Goal: Task Accomplishment & Management: Manage account settings

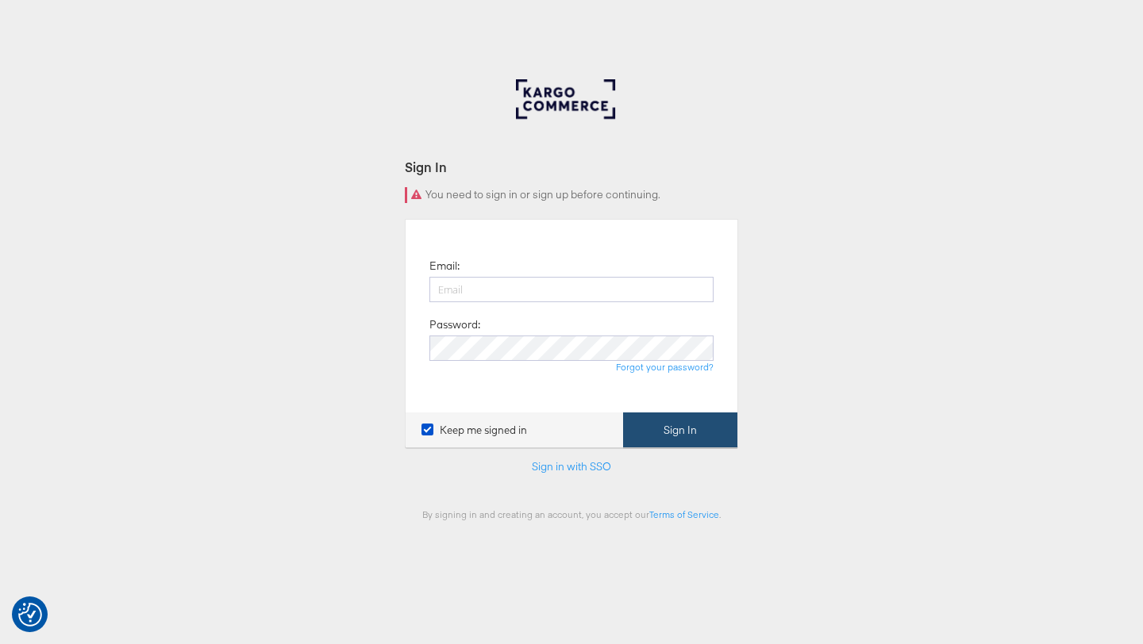
type input "ruben.ruiz@kargo.com"
click at [646, 436] on button "Sign In" at bounding box center [680, 431] width 114 height 36
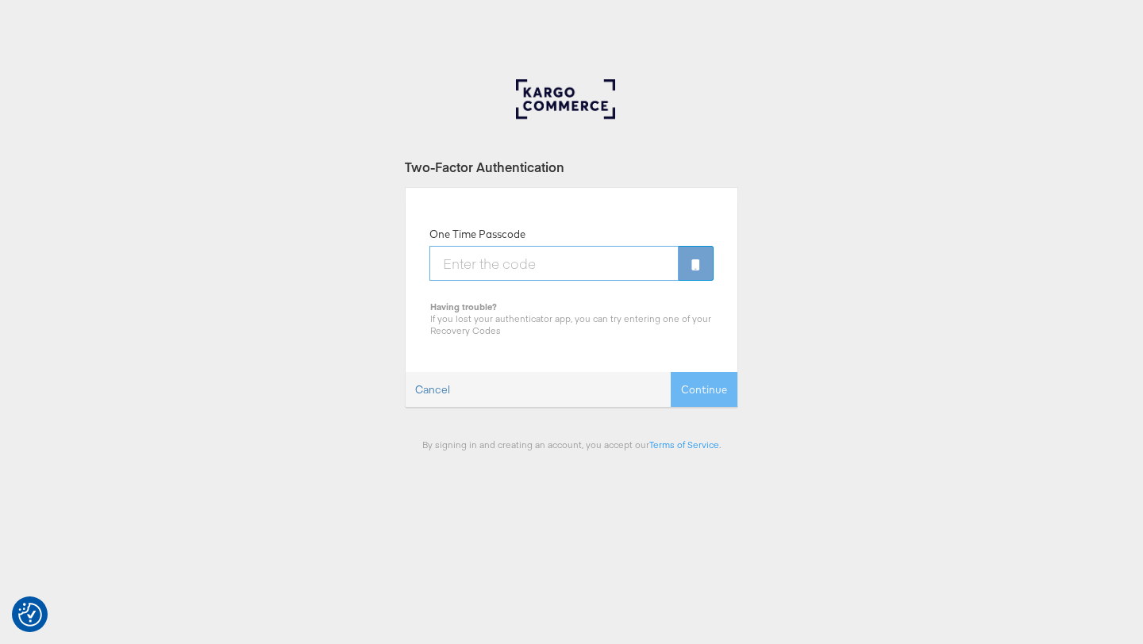
click at [533, 267] on input "One Time Passcode" at bounding box center [553, 263] width 249 height 35
click at [488, 267] on input "7" at bounding box center [553, 263] width 249 height 35
type input "729515"
click at [698, 390] on button "Continue" at bounding box center [704, 390] width 67 height 36
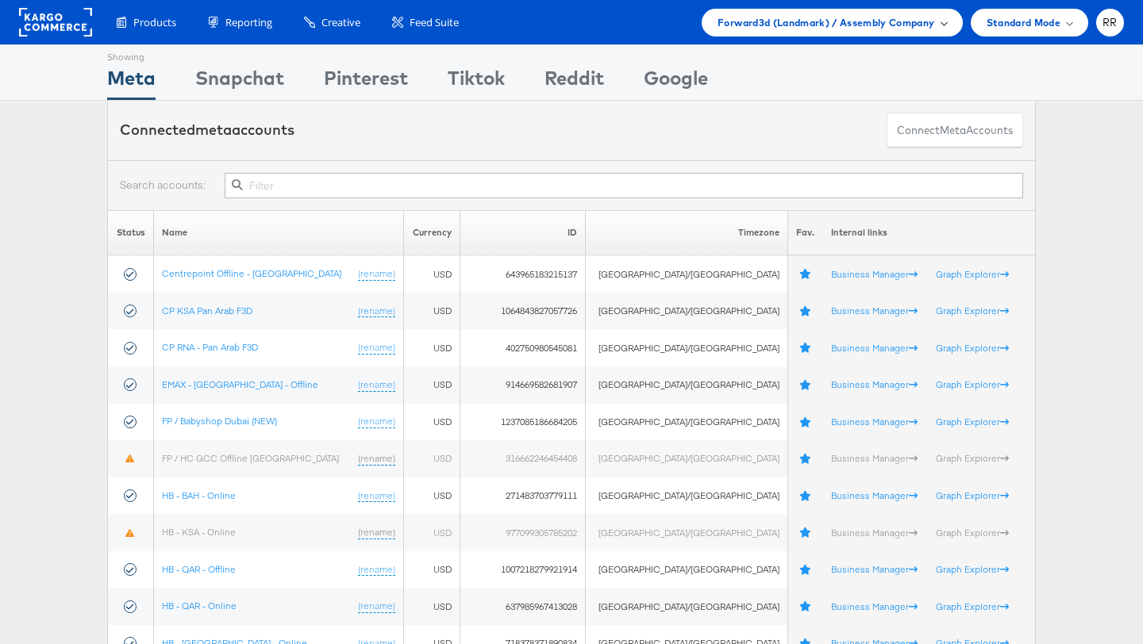
click at [796, 20] on span "Forward3d (Landmark) / Assembly Company" at bounding box center [825, 22] width 217 height 17
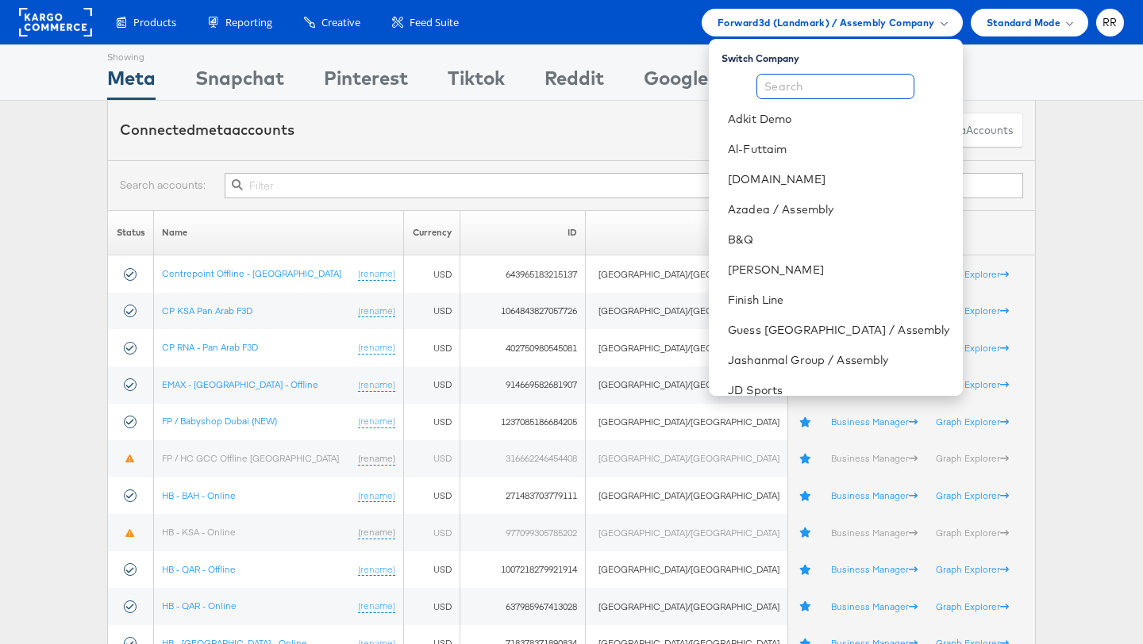
click at [821, 80] on input "text" at bounding box center [835, 86] width 158 height 25
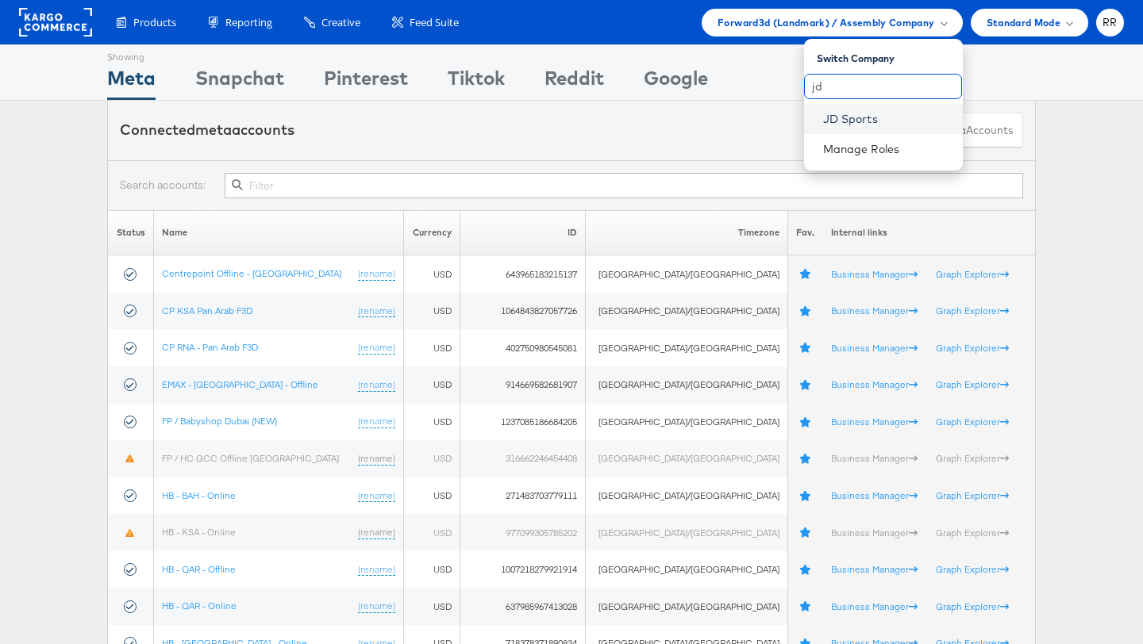
type input "jd"
click at [839, 121] on link "JD Sports" at bounding box center [886, 119] width 127 height 16
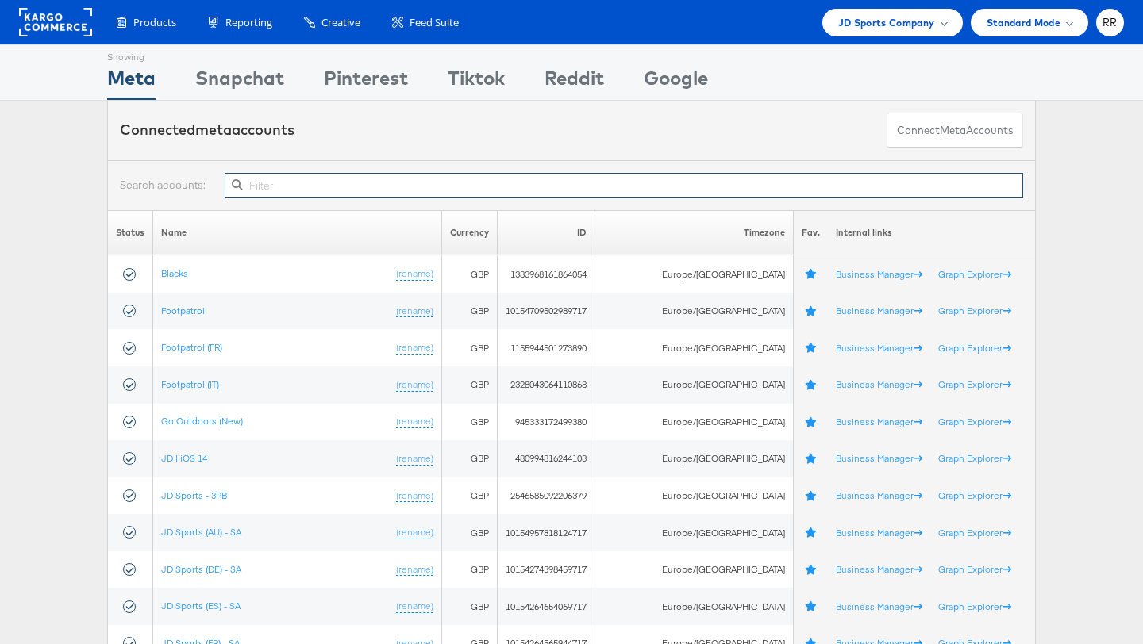
click at [365, 192] on input "text" at bounding box center [624, 185] width 798 height 25
type input "j"
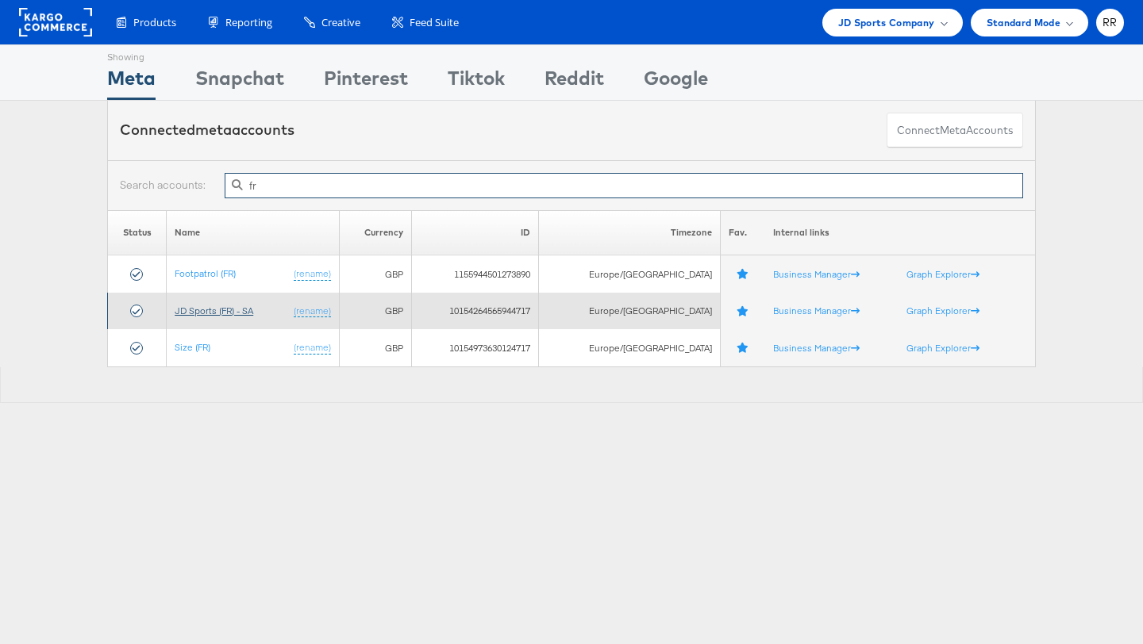
type input "fr"
click at [240, 313] on link "JD Sports (FR) - SA" at bounding box center [214, 311] width 79 height 12
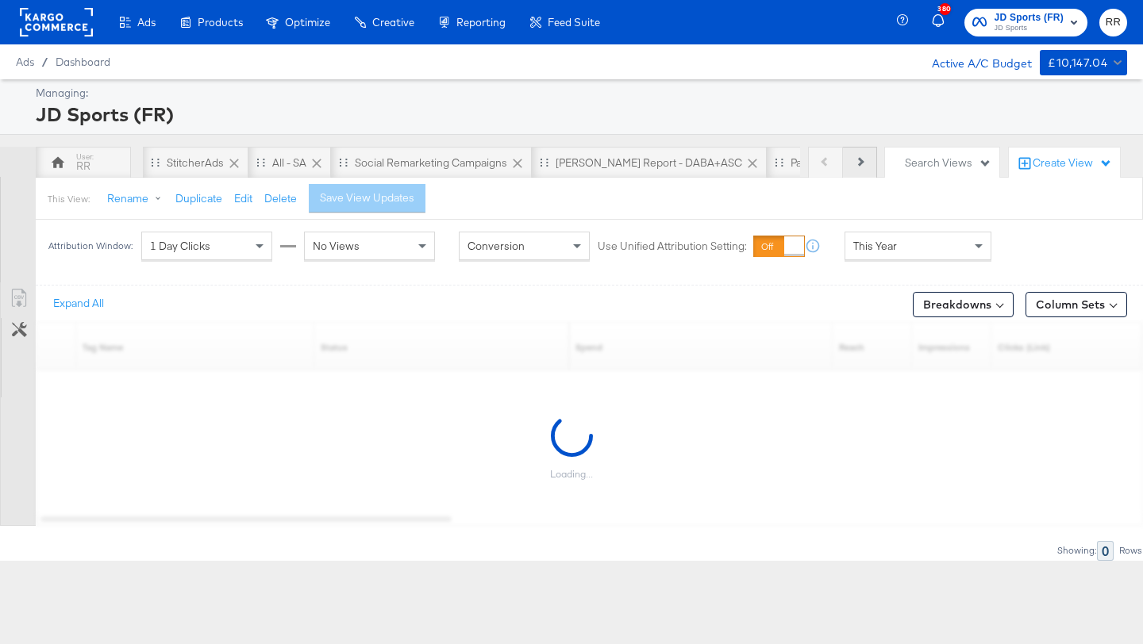
click at [858, 159] on button "Next" at bounding box center [860, 163] width 34 height 32
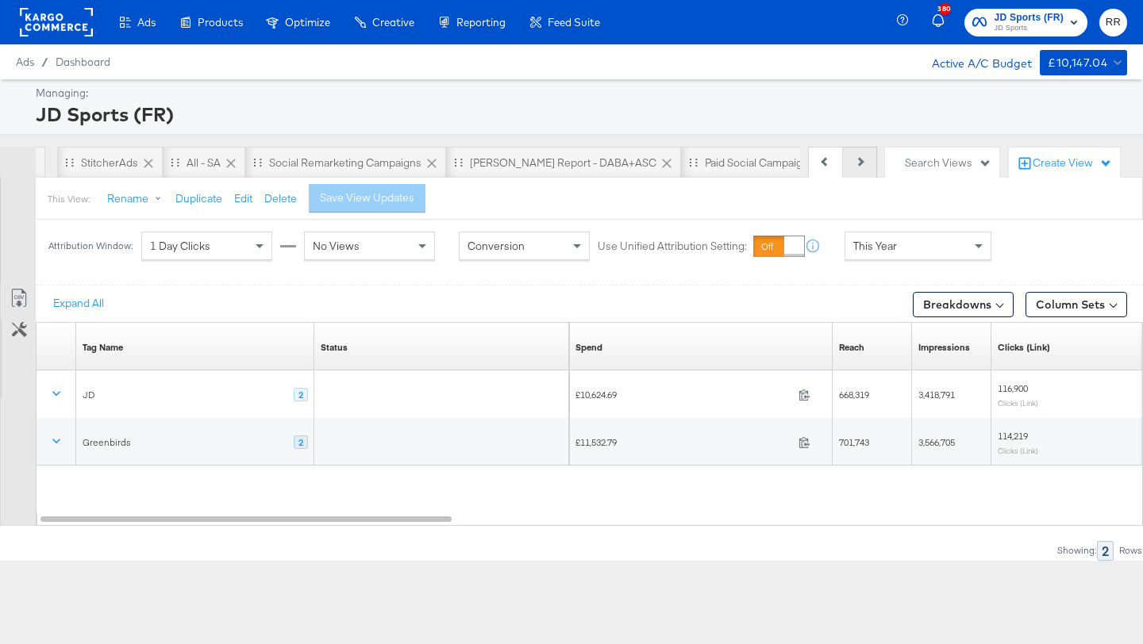
click at [858, 159] on button "Next" at bounding box center [860, 163] width 34 height 32
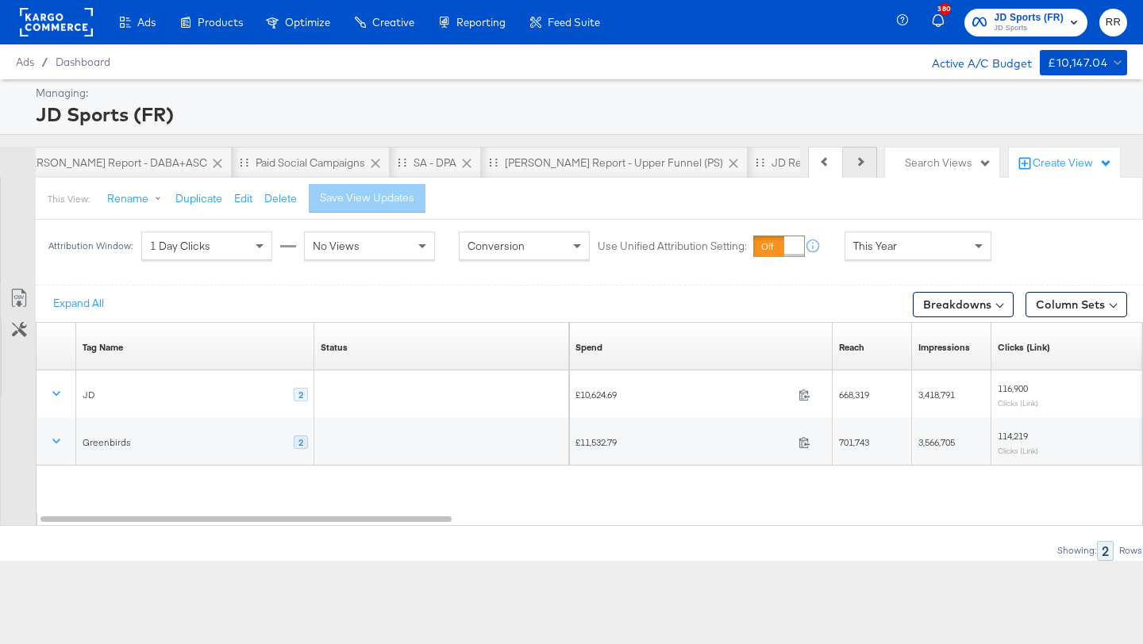
click at [858, 159] on button "Next" at bounding box center [860, 163] width 34 height 32
click at [995, 25] on span "JD Sports (FR) JD Sports" at bounding box center [1026, 22] width 108 height 25
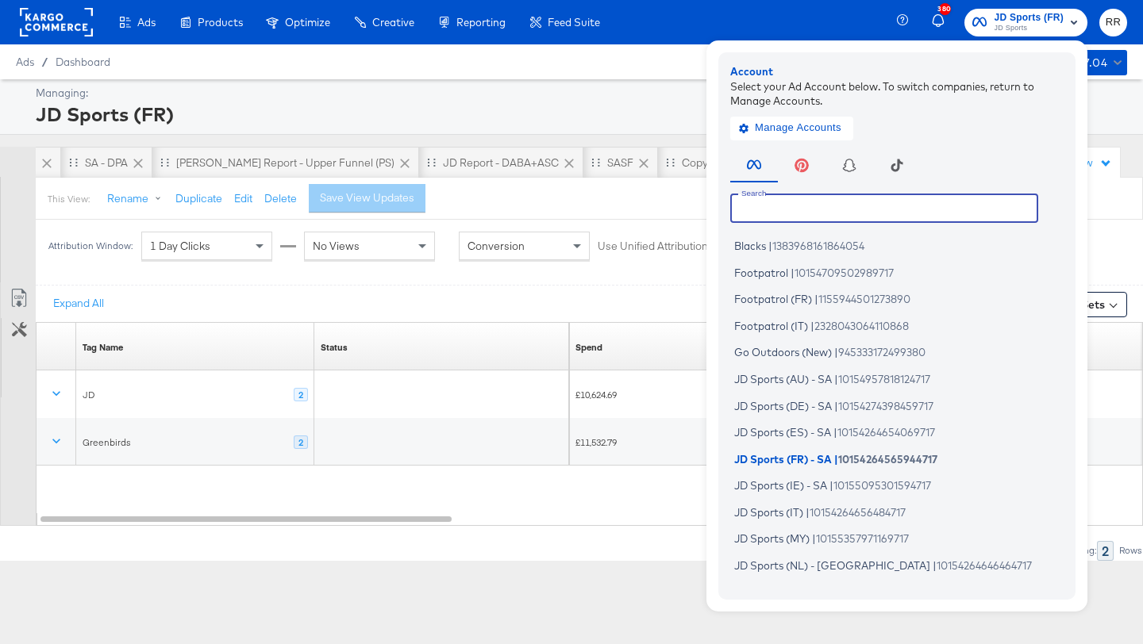
click at [854, 200] on input "text" at bounding box center [884, 208] width 308 height 29
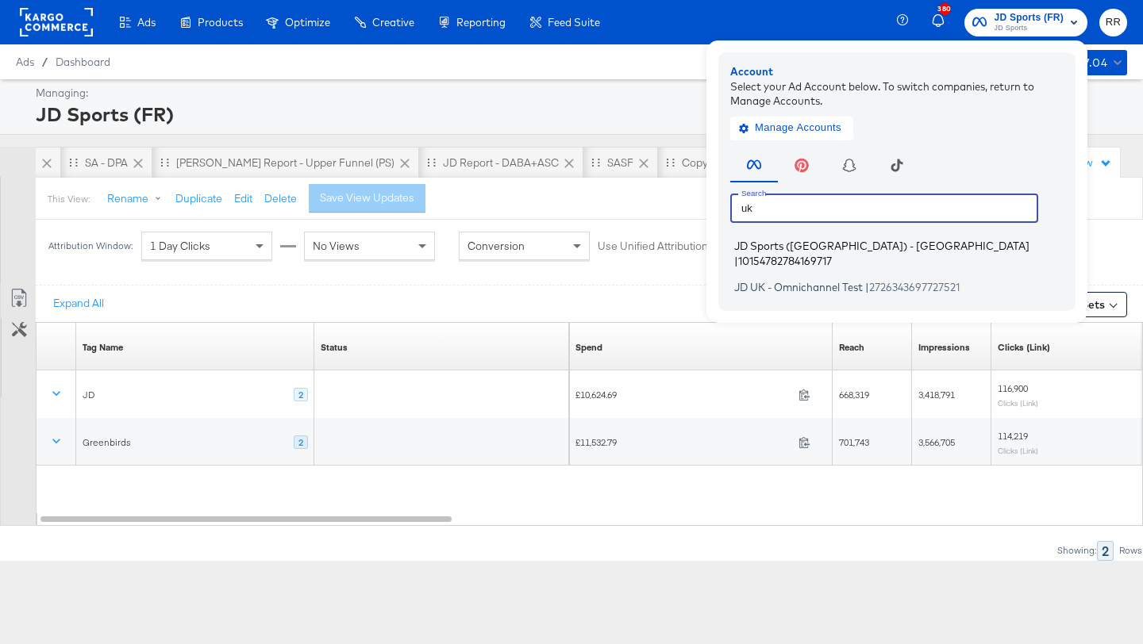
type input "uk"
click at [832, 254] on span "10154782784169717" at bounding box center [785, 260] width 94 height 13
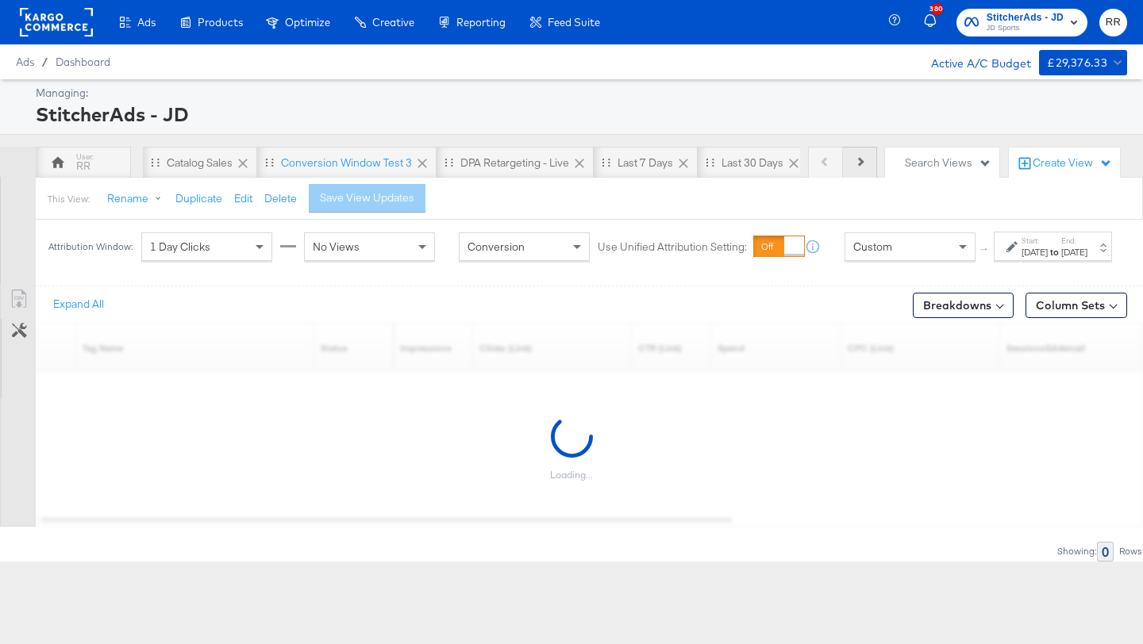
click at [853, 163] on button "Next" at bounding box center [860, 163] width 34 height 32
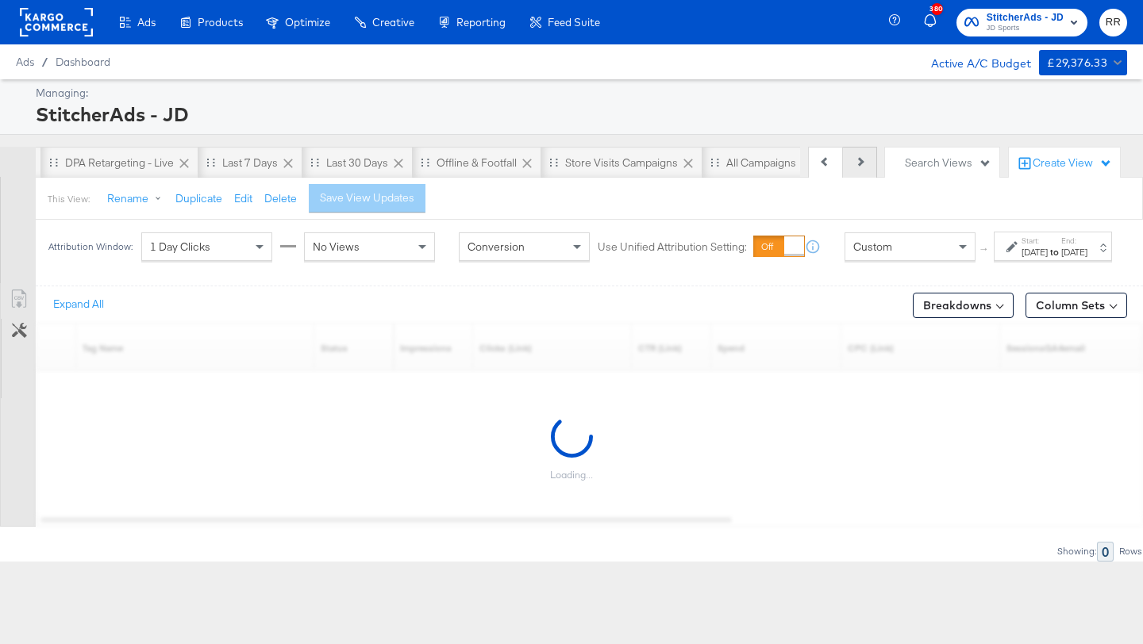
click at [853, 163] on button "Next" at bounding box center [860, 163] width 34 height 32
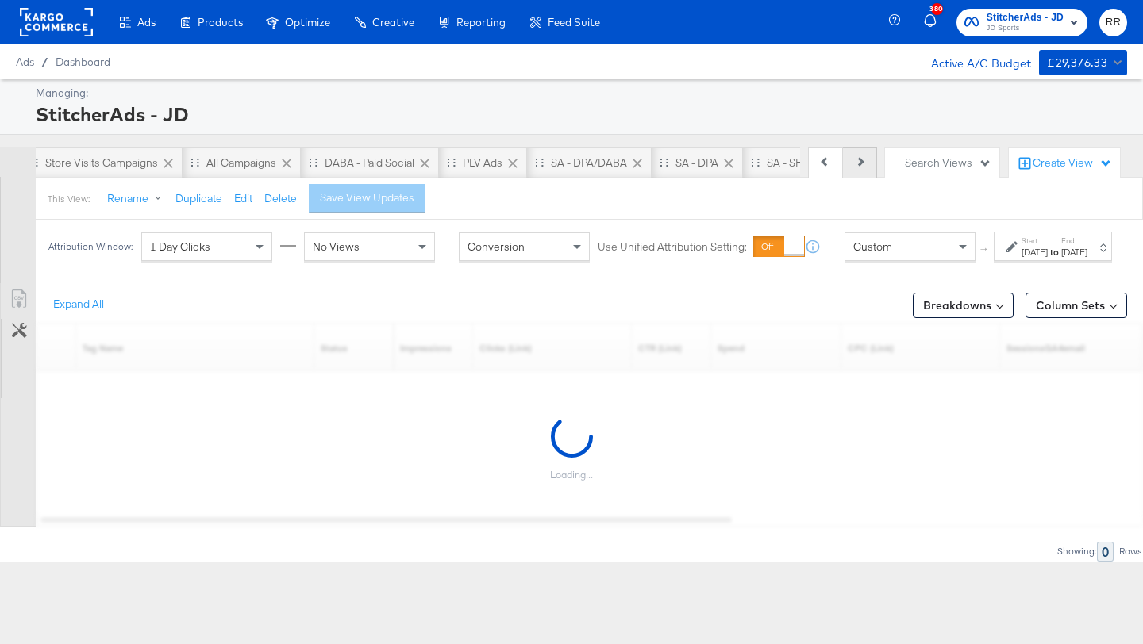
click at [853, 163] on button "Next" at bounding box center [860, 163] width 34 height 32
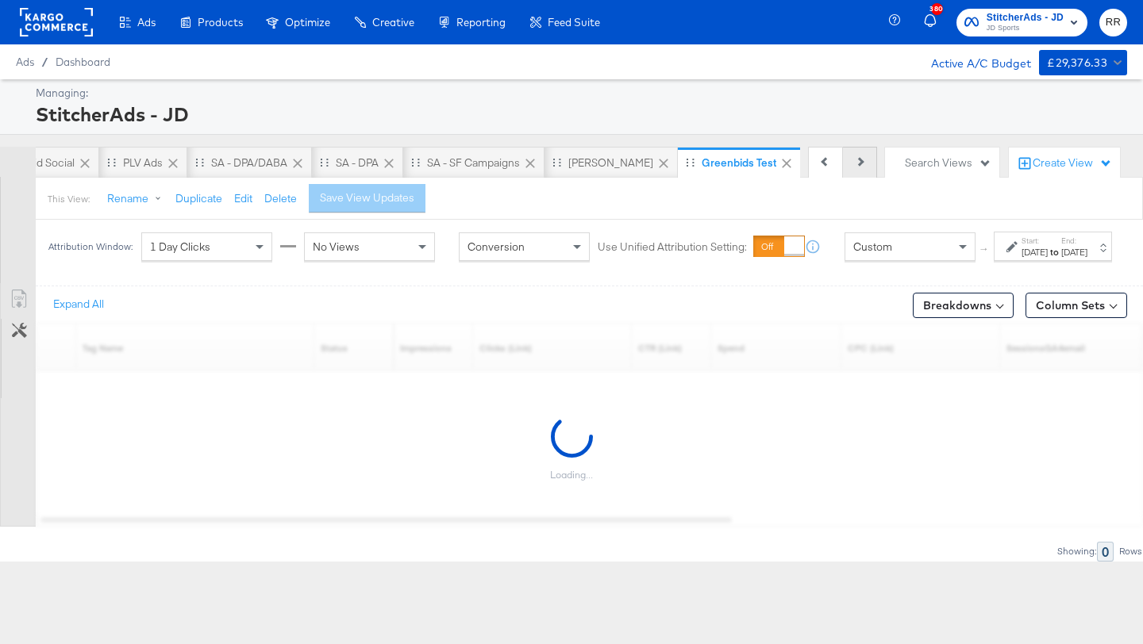
scroll to position [0, 1290]
click at [853, 163] on div "Previous Next" at bounding box center [842, 163] width 69 height 32
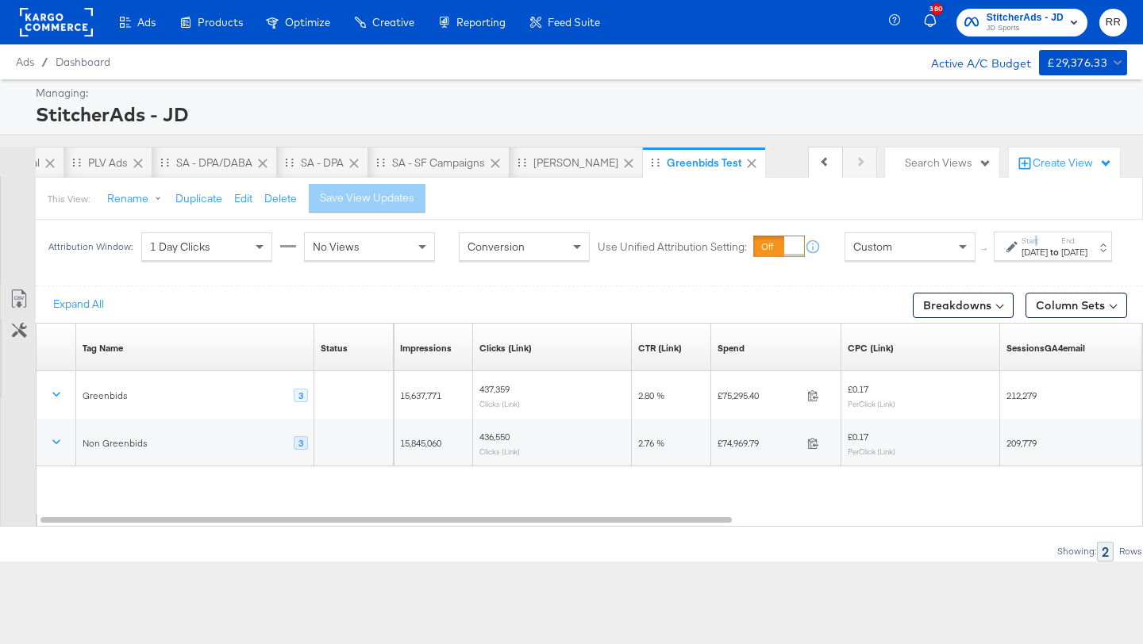
click at [1021, 246] on label "Start:" at bounding box center [1034, 241] width 26 height 10
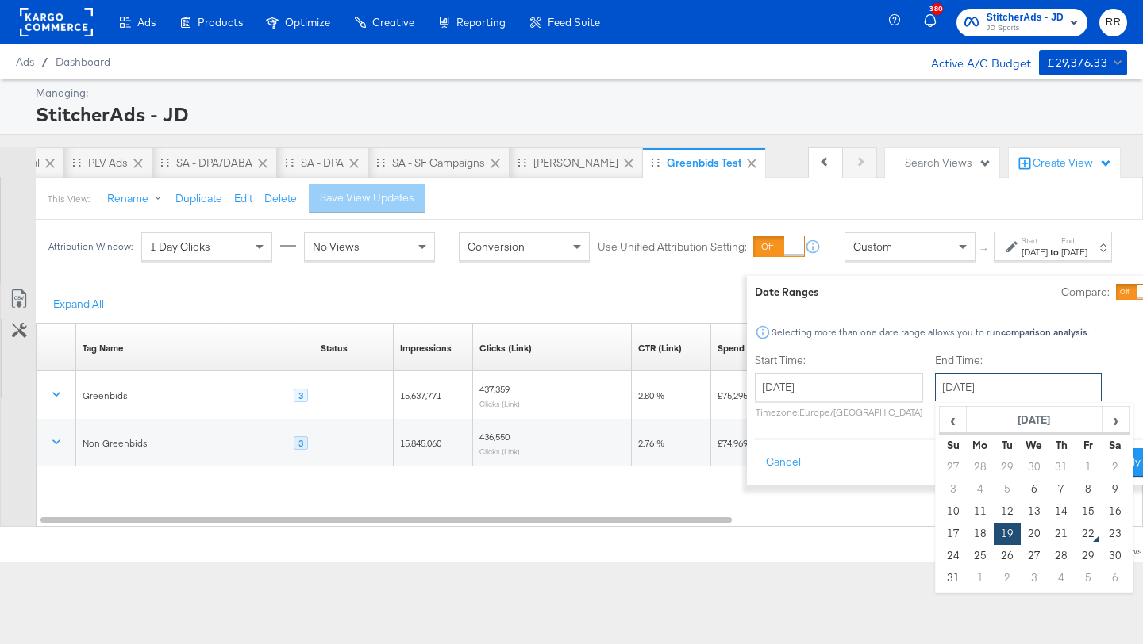
click at [956, 384] on input "August 19th 2025" at bounding box center [1018, 387] width 167 height 29
drag, startPoint x: 1051, startPoint y: 537, endPoint x: 1023, endPoint y: 534, distance: 28.0
click at [1023, 534] on tr "17 18 19 20 21 22 23" at bounding box center [1035, 534] width 190 height 22
click at [1048, 534] on td "21" at bounding box center [1061, 534] width 27 height 22
type input "August 21st 2025"
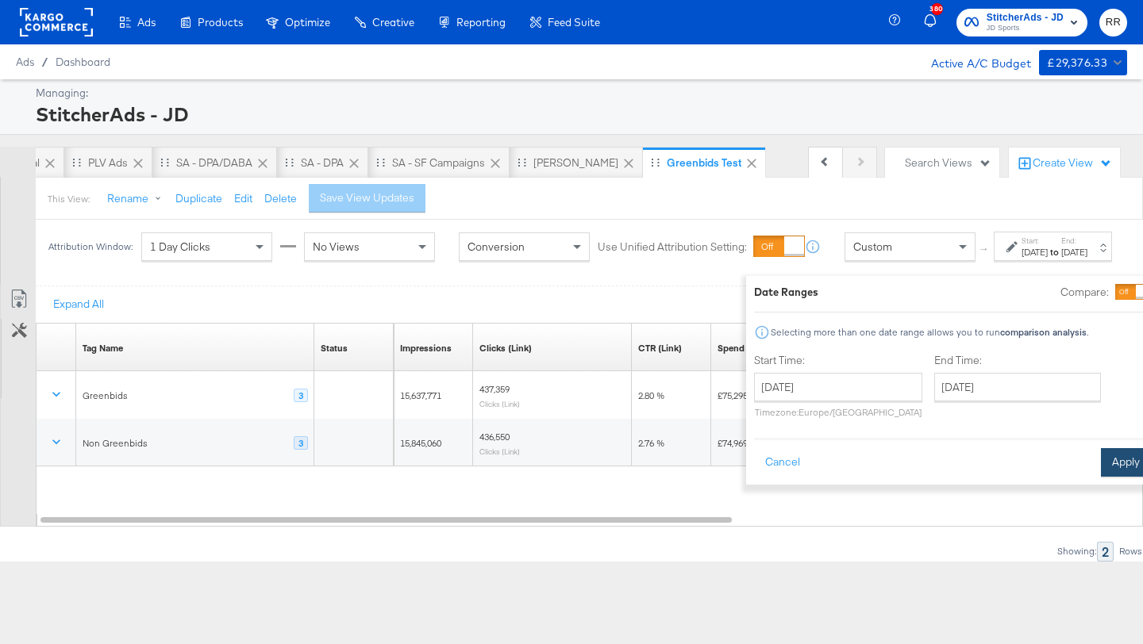
click at [1101, 470] on button "Apply" at bounding box center [1126, 462] width 50 height 29
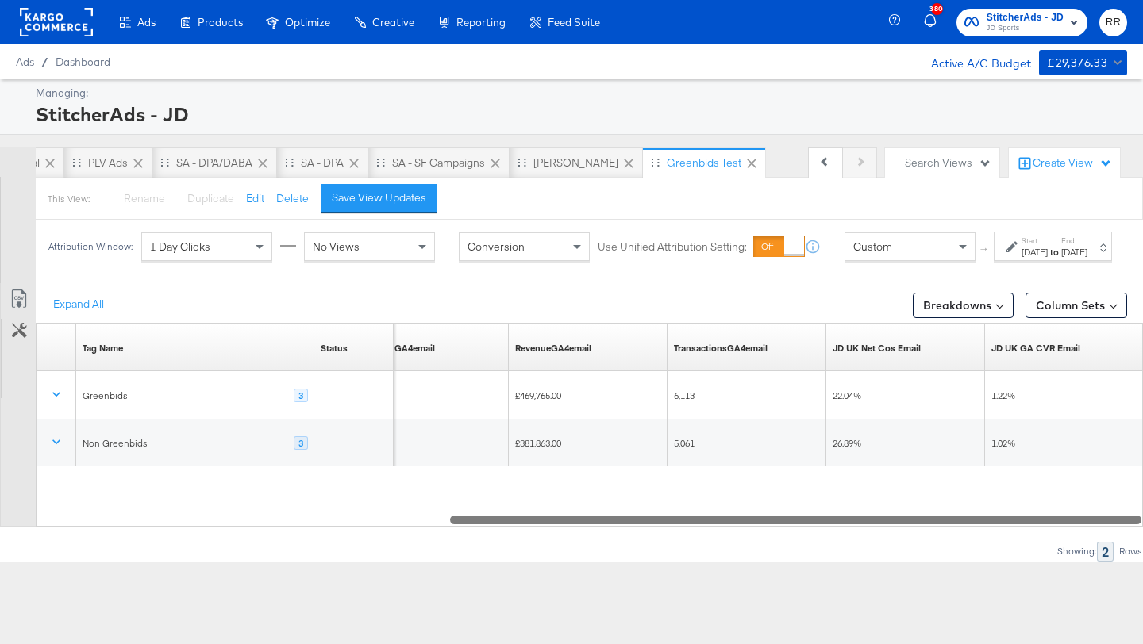
drag, startPoint x: 450, startPoint y: 539, endPoint x: 788, endPoint y: 521, distance: 338.6
click at [788, 521] on div "Tag Name Sorting Unavailable Status Sorting Unavailable SessionsGA4email Sortin…" at bounding box center [589, 425] width 1107 height 204
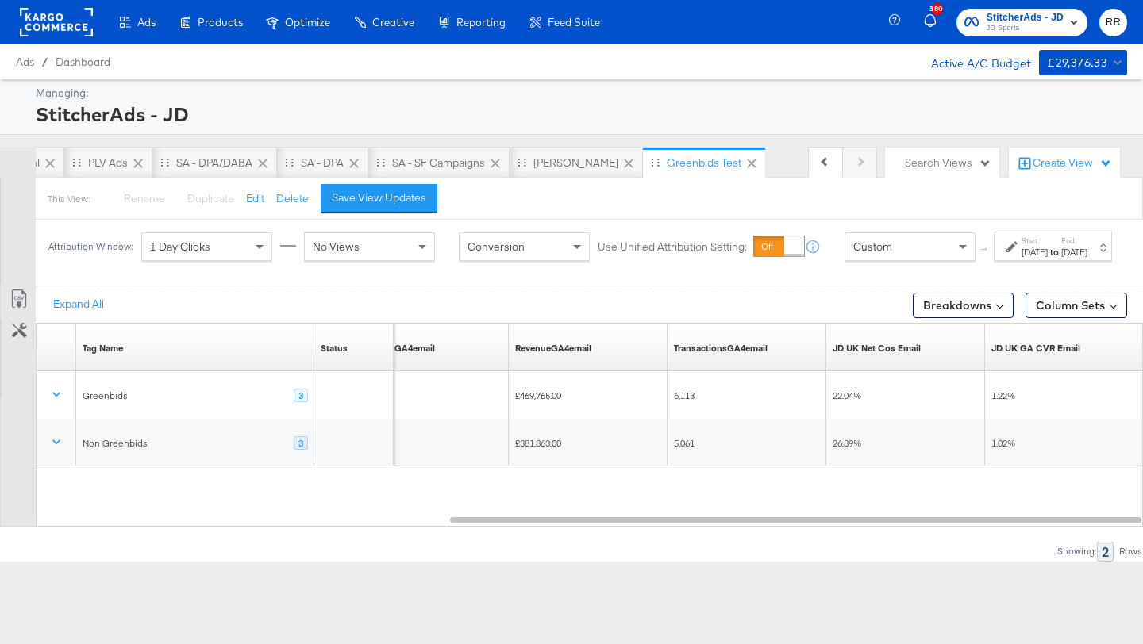
click at [57, 9] on rect at bounding box center [56, 22] width 73 height 29
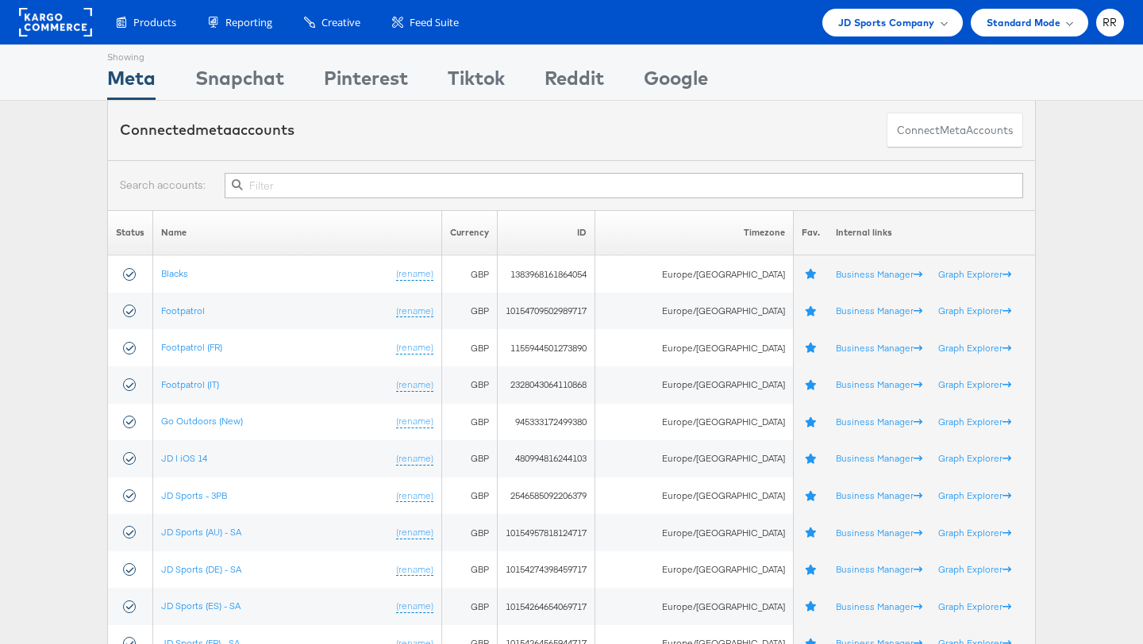
click at [33, 29] on rect at bounding box center [55, 22] width 73 height 29
click at [846, 15] on span "JD Sports Company" at bounding box center [886, 22] width 97 height 17
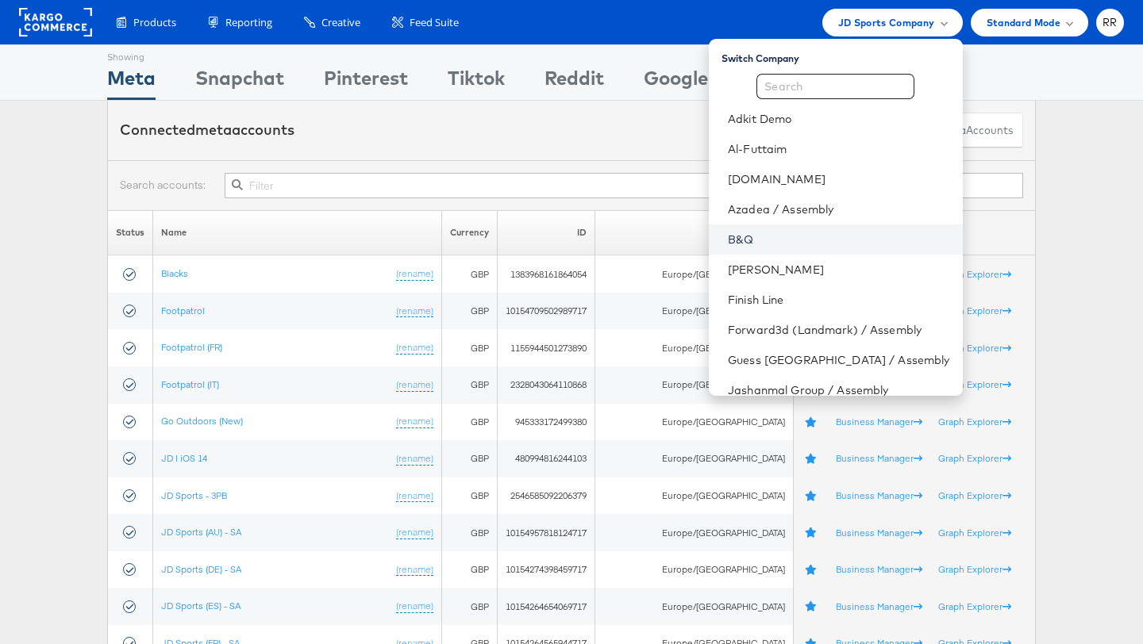
click at [778, 239] on link "B&Q" at bounding box center [838, 240] width 221 height 16
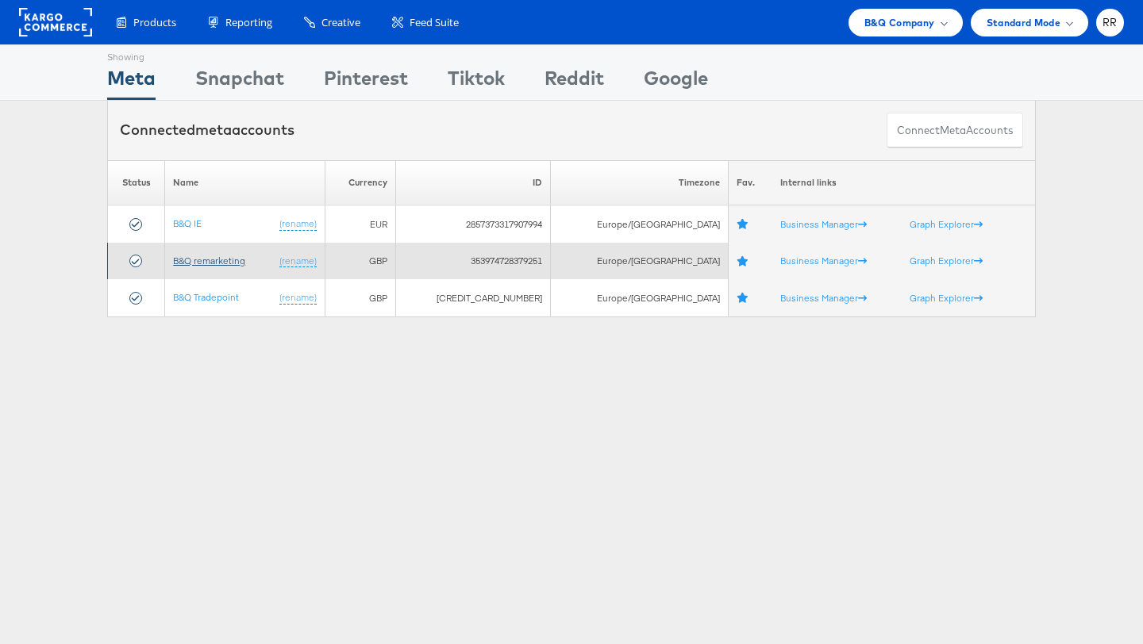
click at [242, 264] on link "B&Q remarketing" at bounding box center [209, 261] width 72 height 12
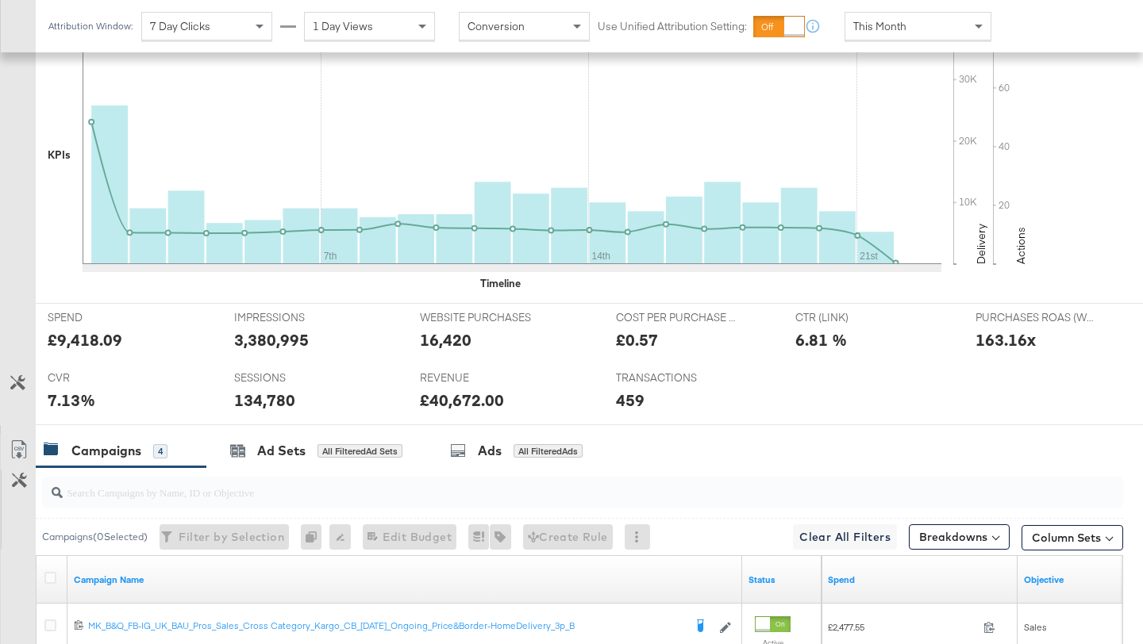
scroll to position [612, 0]
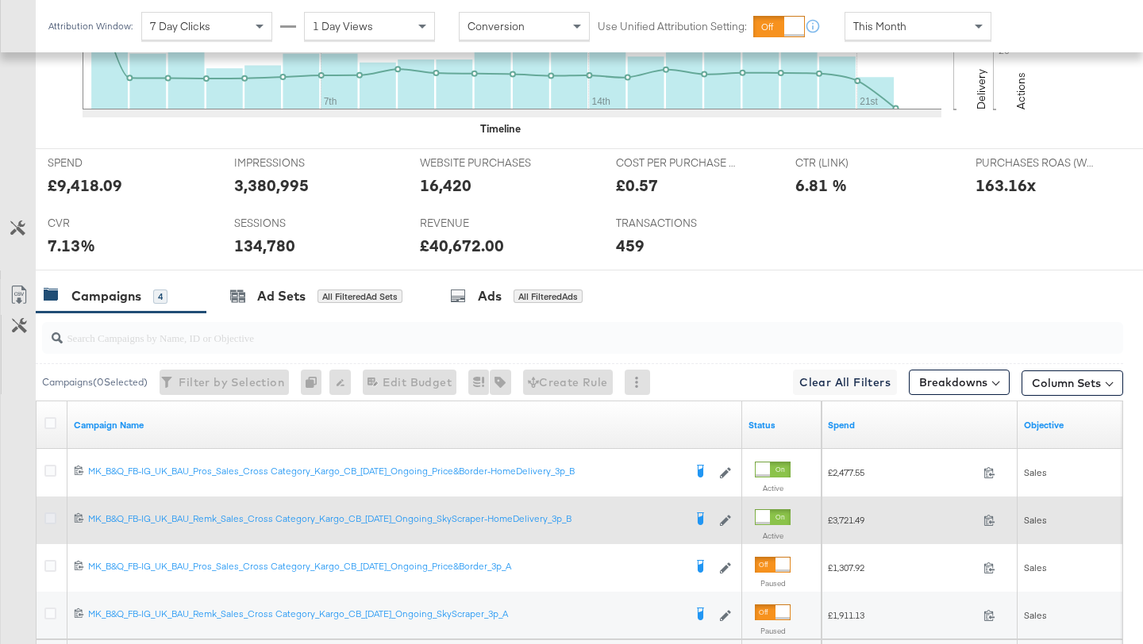
click at [48, 521] on icon at bounding box center [50, 519] width 12 height 12
click at [0, 0] on input "checkbox" at bounding box center [0, 0] width 0 height 0
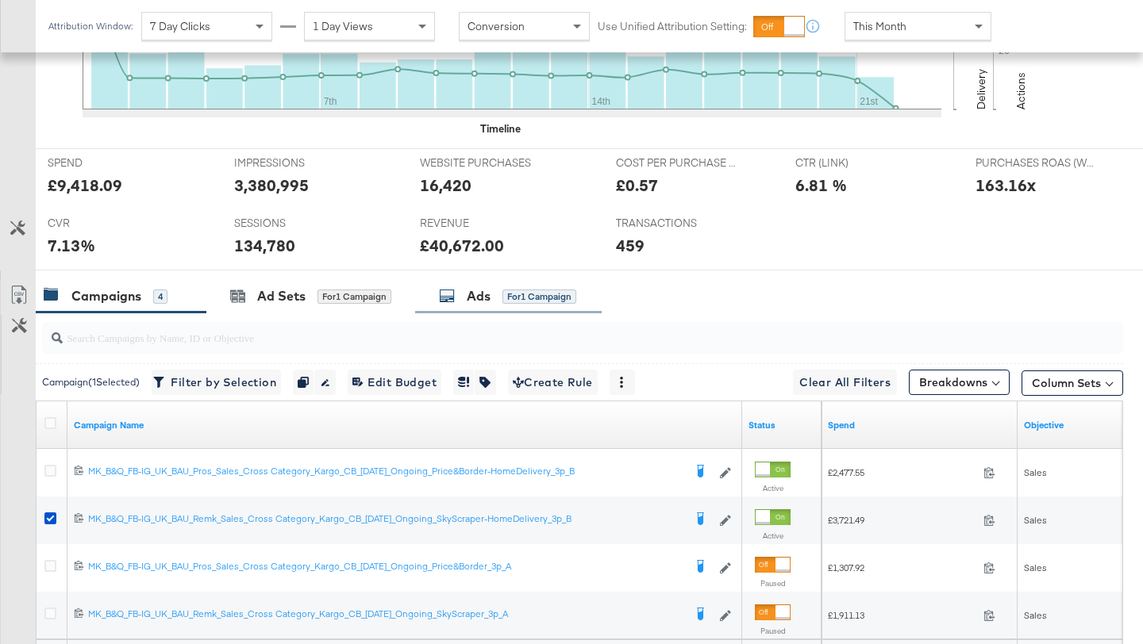
click at [479, 311] on div "Ads for 1 Campaign" at bounding box center [508, 296] width 187 height 34
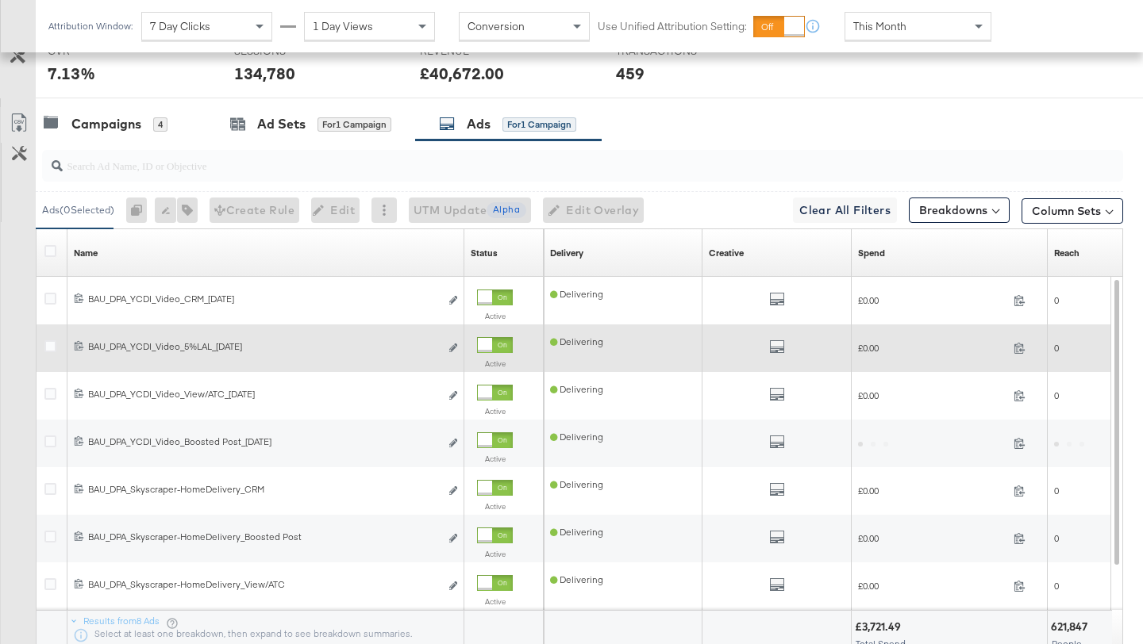
scroll to position [789, 0]
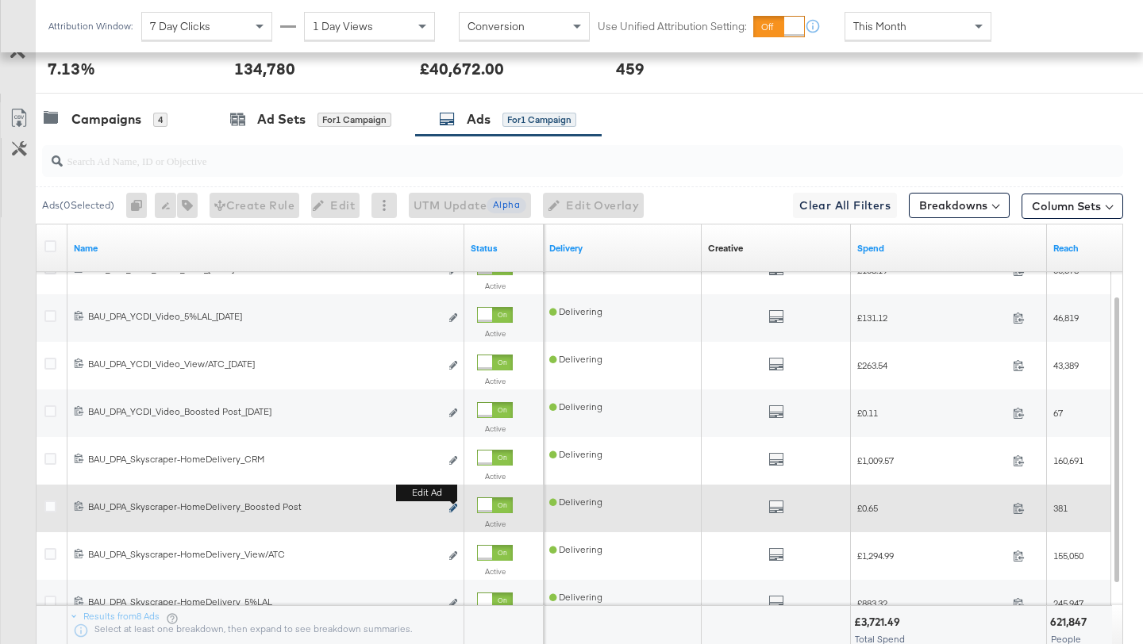
click at [456, 511] on icon "link" at bounding box center [453, 508] width 8 height 9
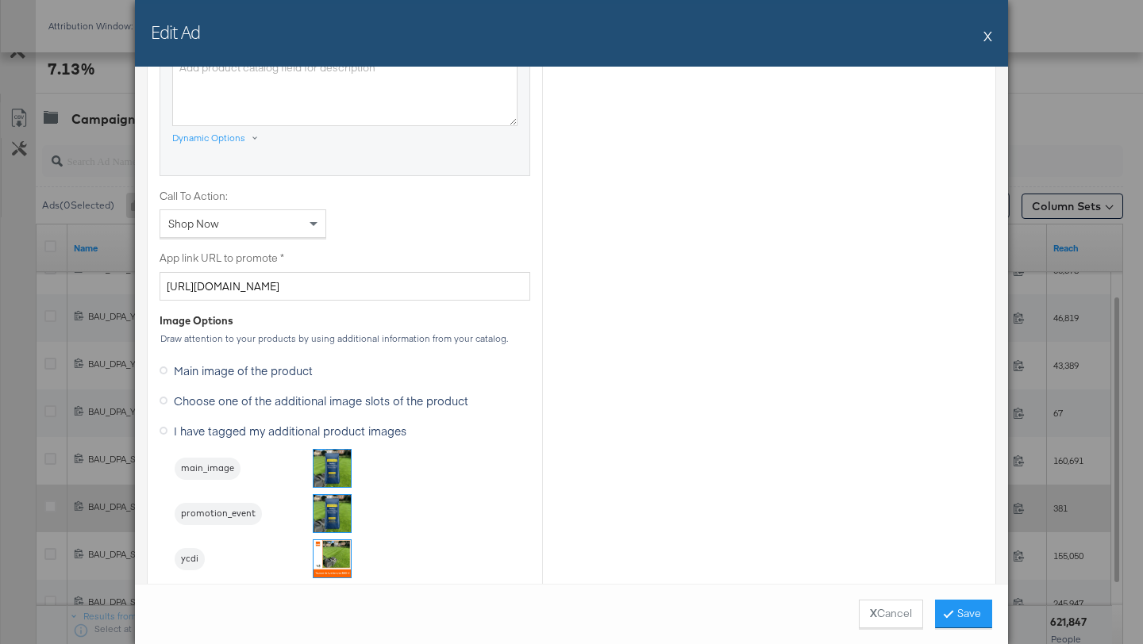
scroll to position [1332, 0]
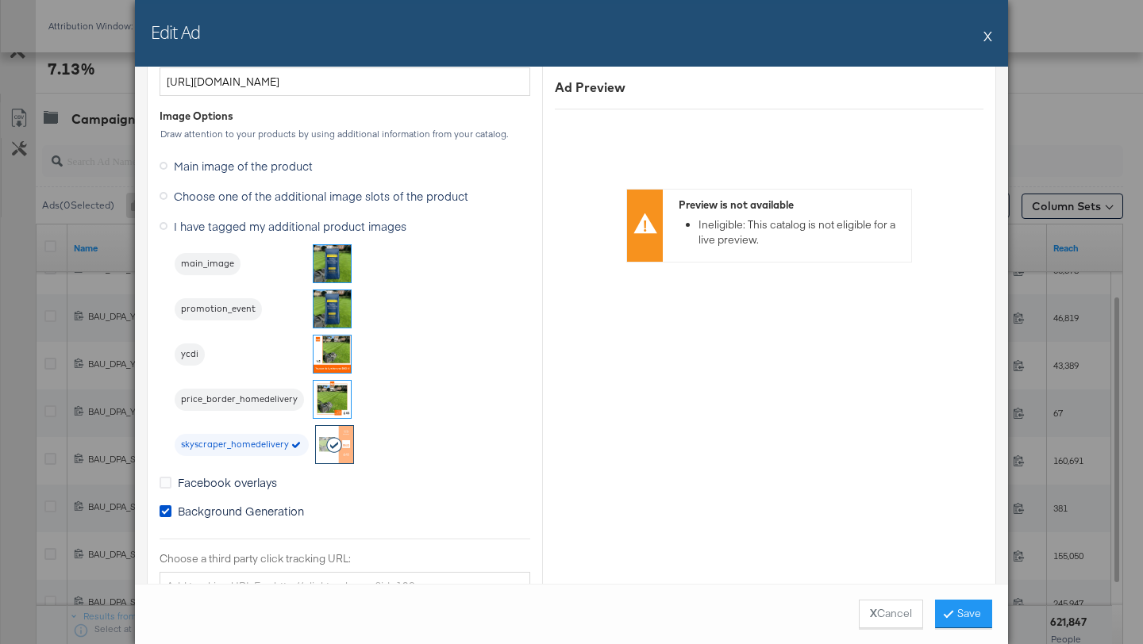
click at [986, 40] on button "X" at bounding box center [987, 36] width 9 height 32
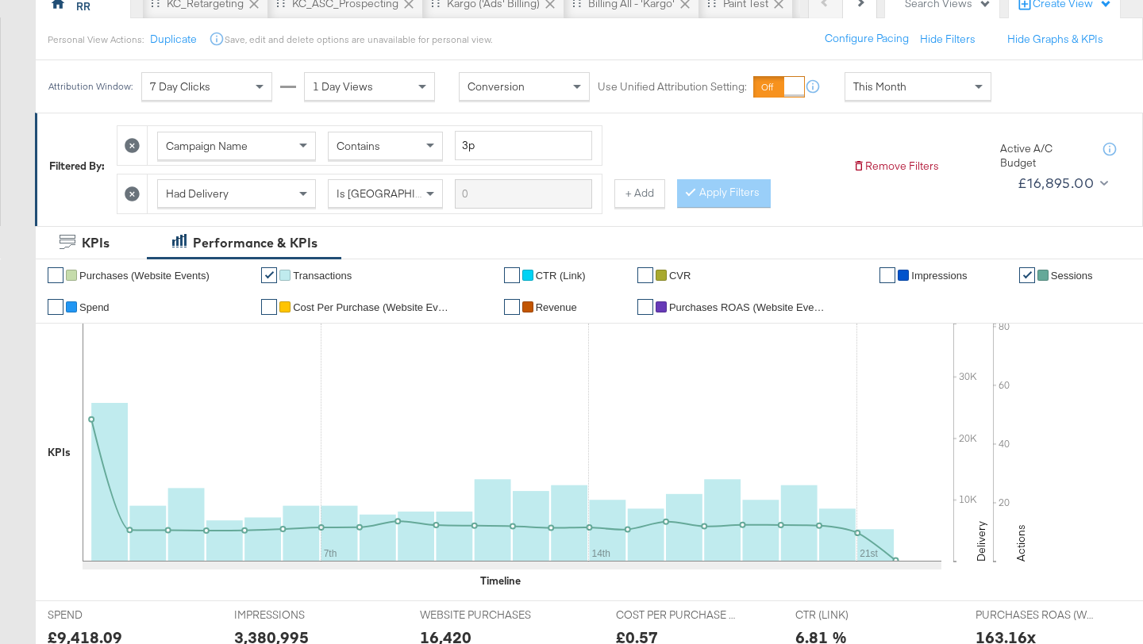
scroll to position [0, 0]
